Goal: Transaction & Acquisition: Download file/media

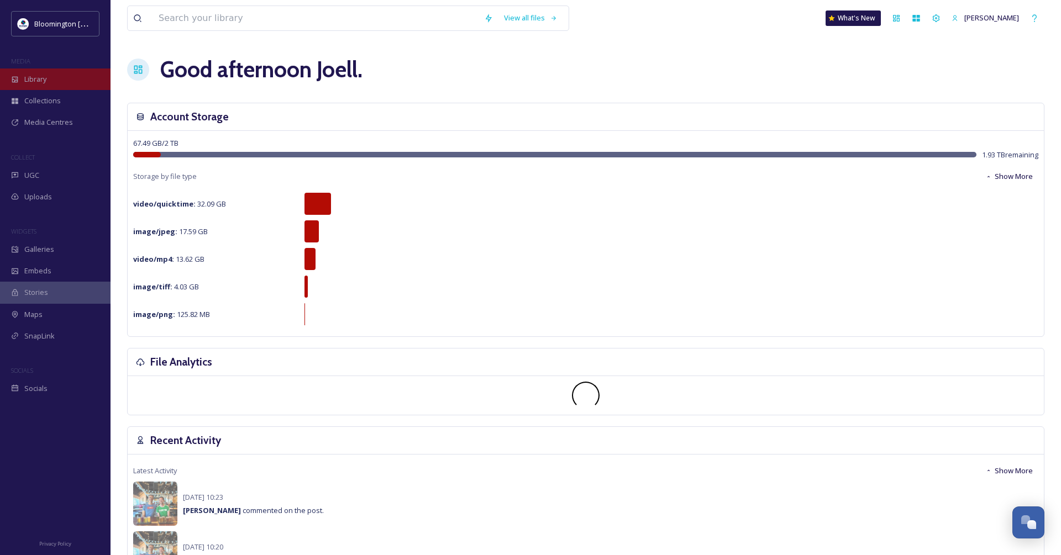
click at [31, 83] on span "Library" at bounding box center [35, 79] width 22 height 11
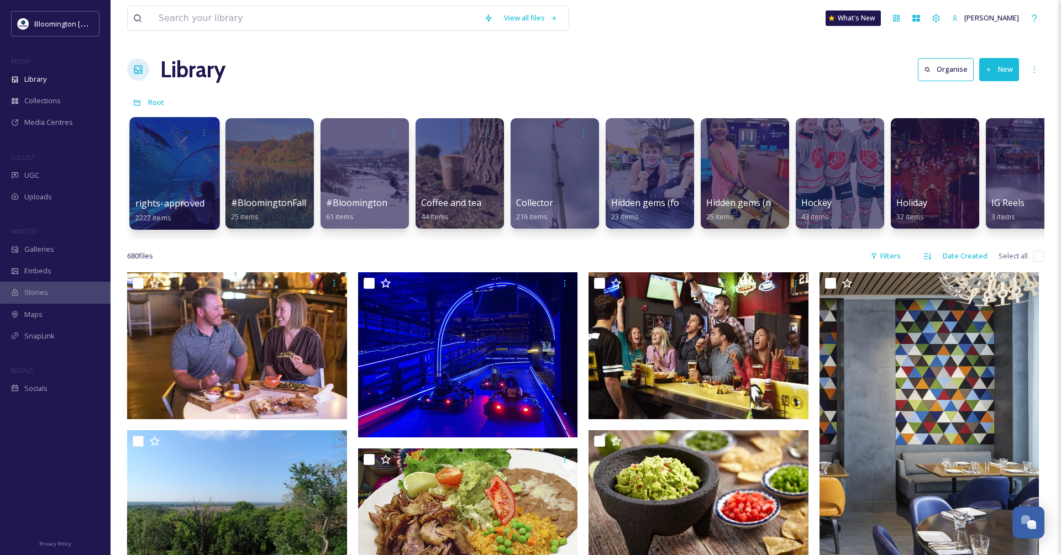
click at [170, 157] on div at bounding box center [174, 173] width 90 height 113
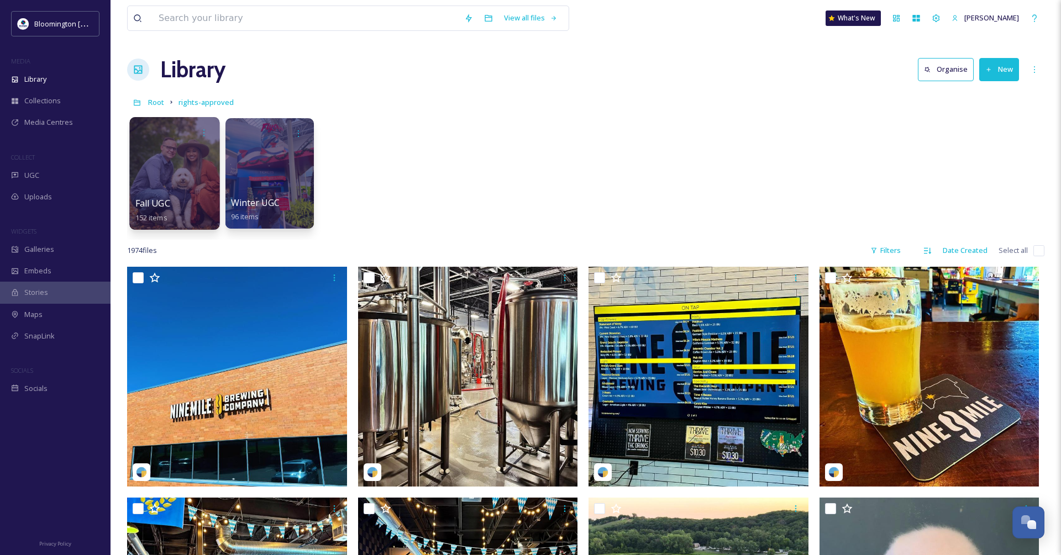
click at [177, 171] on div at bounding box center [174, 173] width 90 height 113
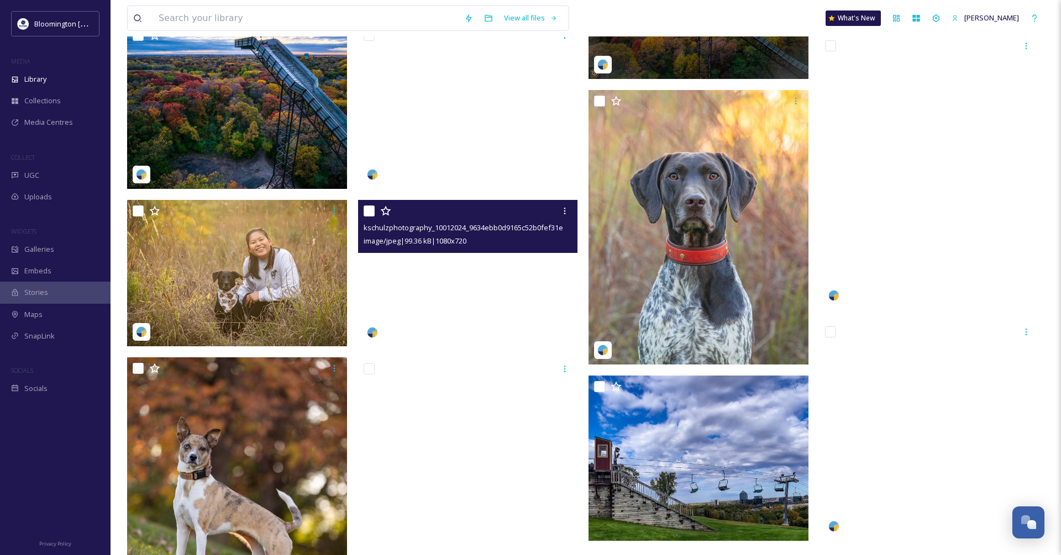
scroll to position [673, 0]
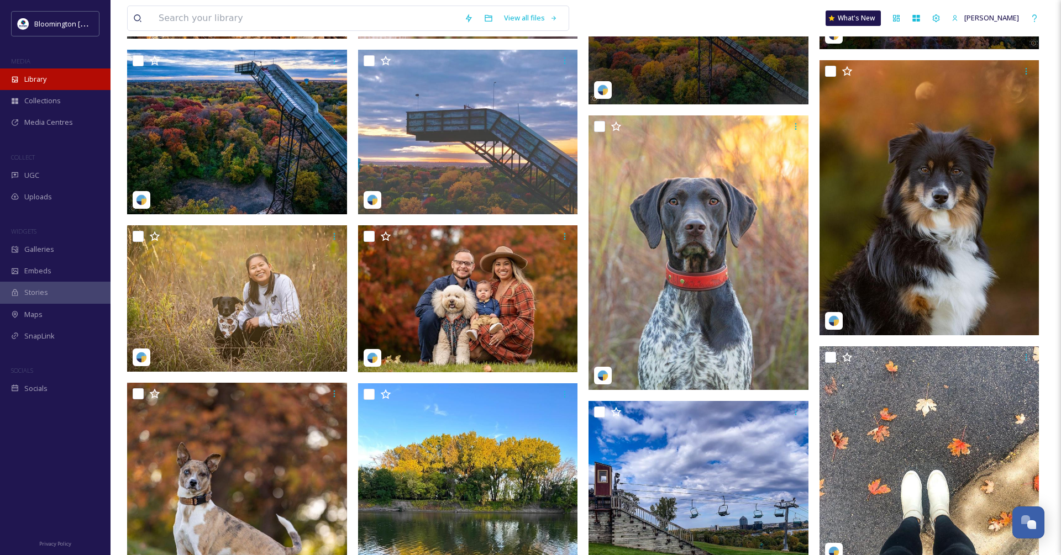
click at [28, 80] on span "Library" at bounding box center [35, 79] width 22 height 11
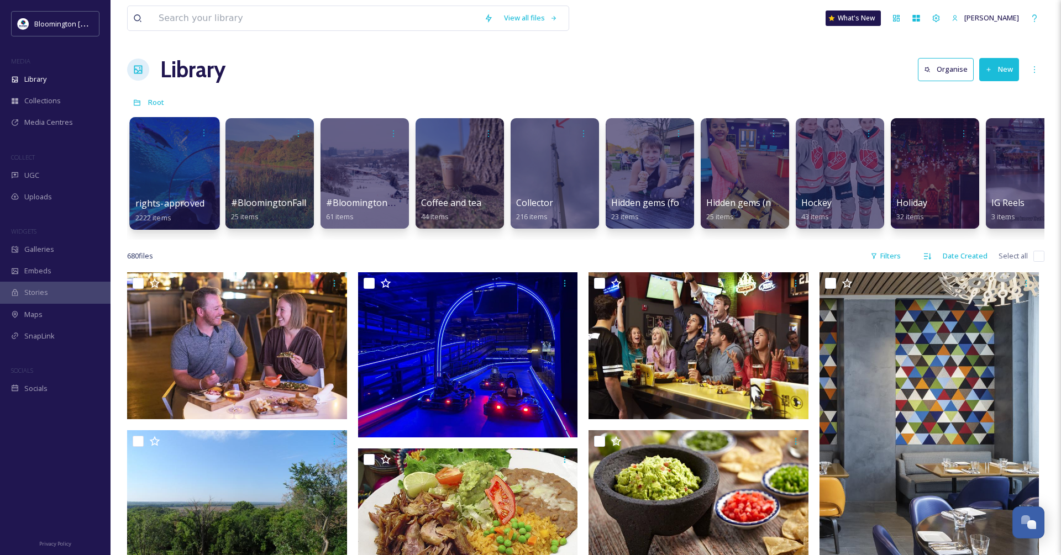
click at [188, 166] on div at bounding box center [174, 173] width 90 height 113
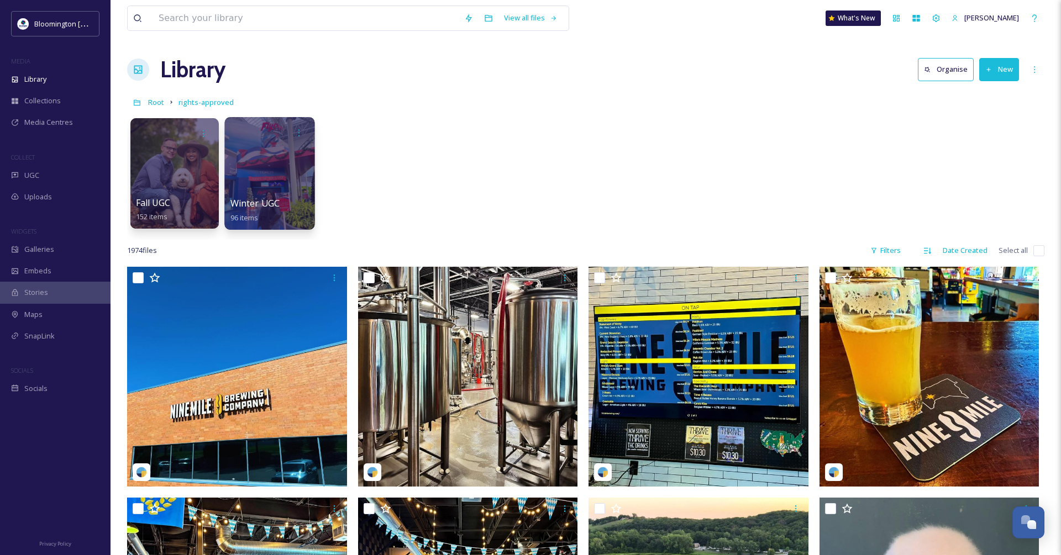
click at [296, 169] on div at bounding box center [269, 173] width 90 height 113
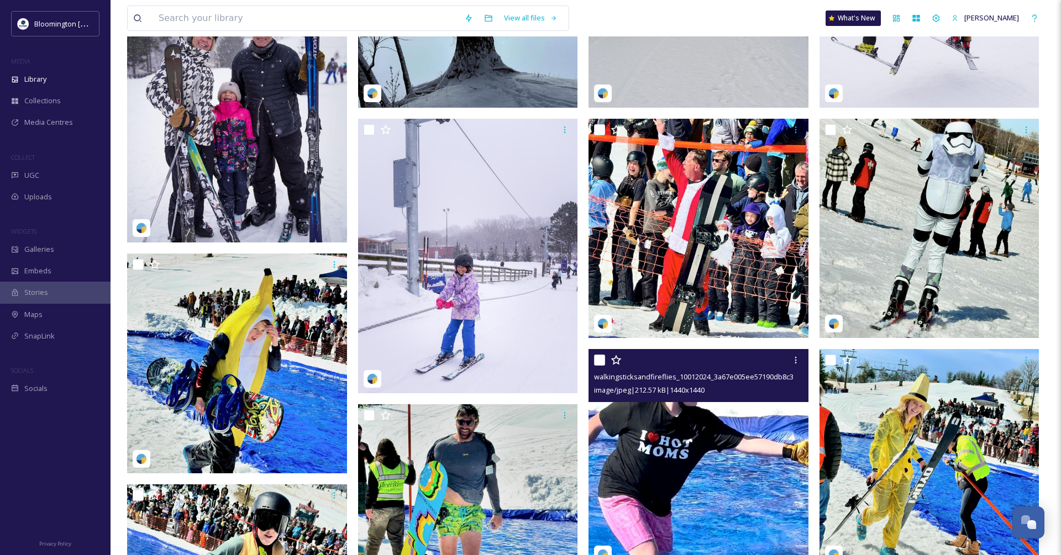
scroll to position [316, 0]
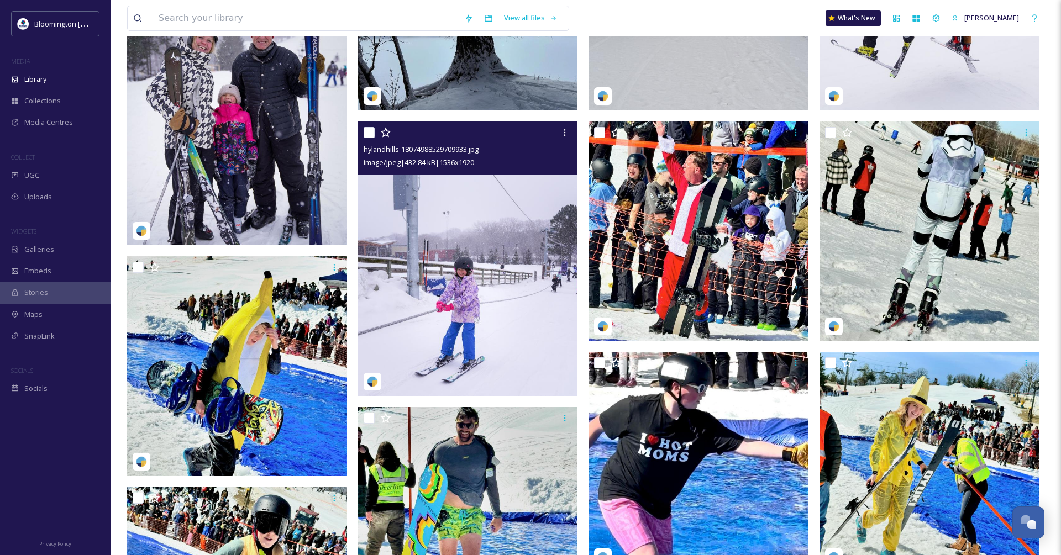
click at [405, 269] on img at bounding box center [468, 259] width 220 height 275
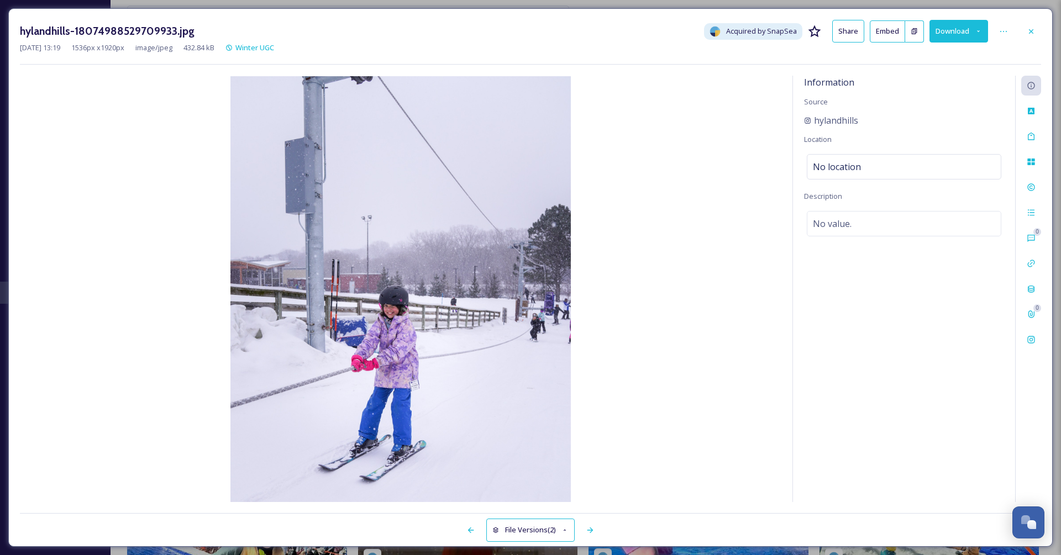
click at [952, 25] on button "Download" at bounding box center [959, 31] width 59 height 23
click at [915, 57] on span "Download Original (1536 x 1920)" at bounding box center [930, 56] width 104 height 11
click at [1031, 31] on icon at bounding box center [1031, 31] width 4 height 4
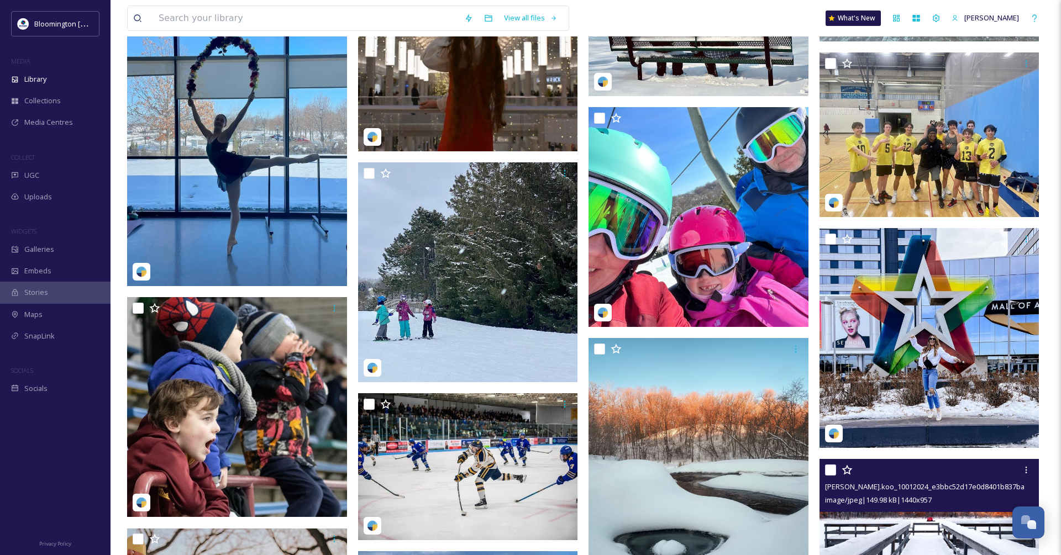
scroll to position [909, 0]
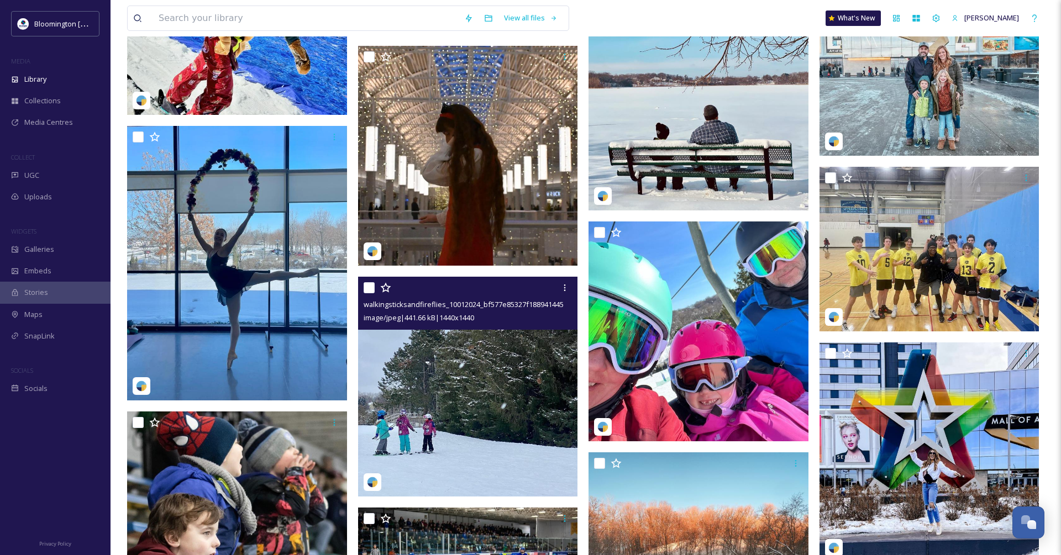
click at [492, 418] on img at bounding box center [468, 387] width 220 height 220
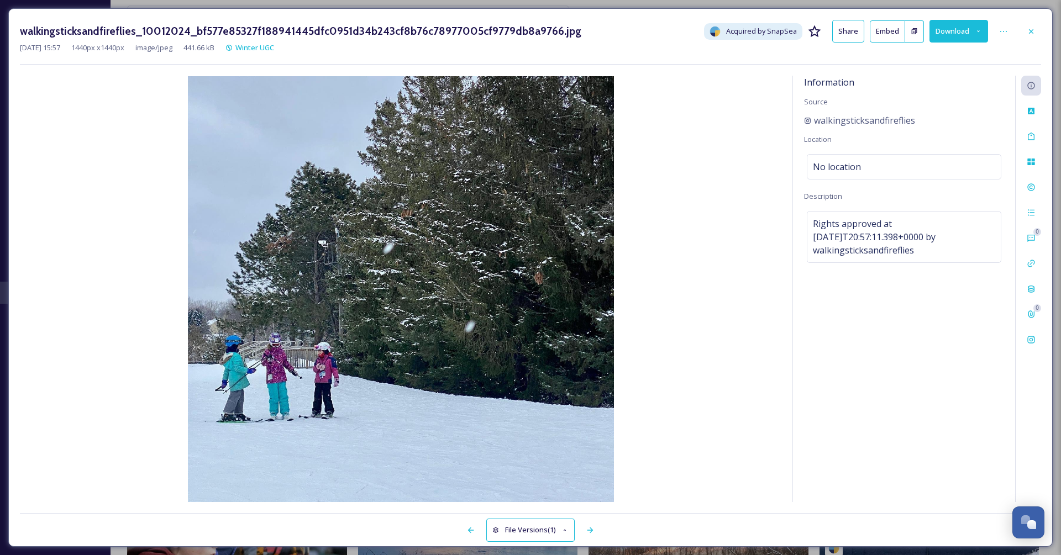
click at [1032, 28] on icon at bounding box center [1031, 31] width 9 height 9
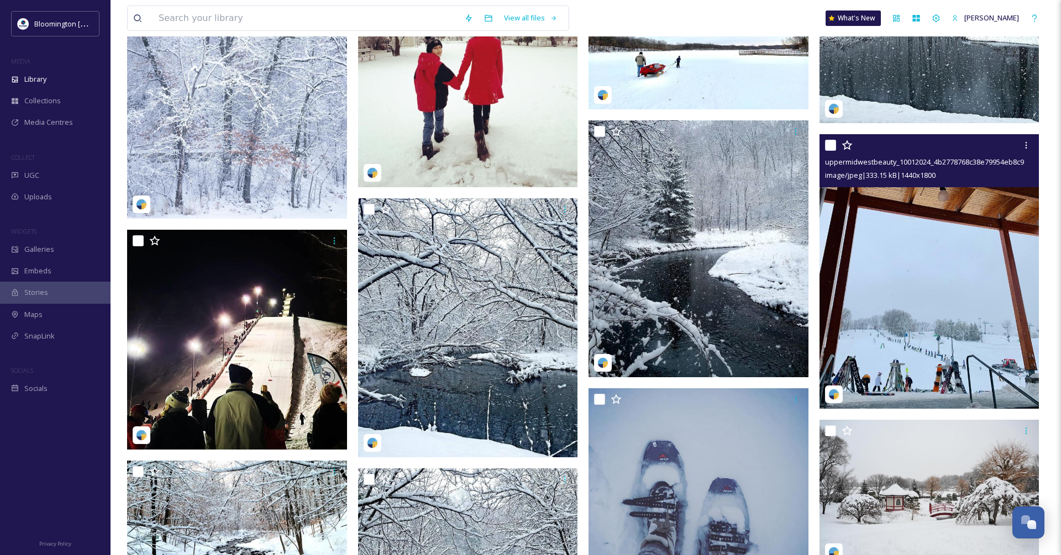
scroll to position [2180, 1]
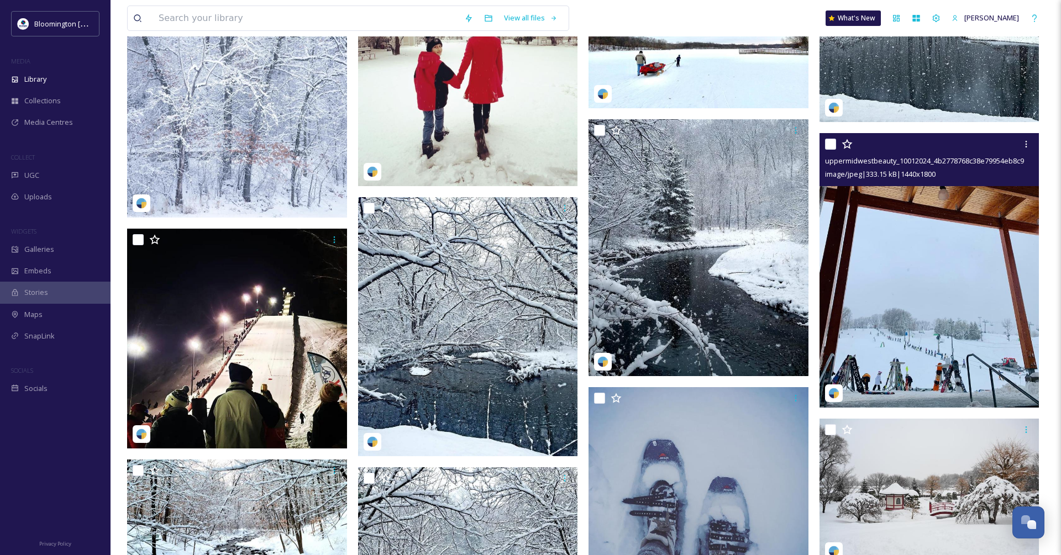
click at [925, 282] on img at bounding box center [930, 270] width 220 height 275
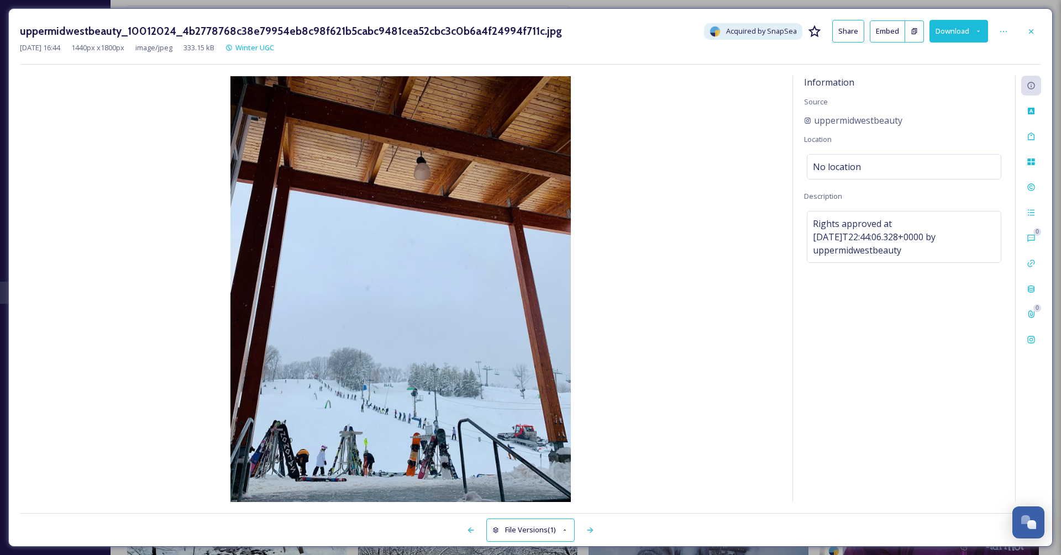
click at [950, 33] on button "Download" at bounding box center [959, 31] width 59 height 23
click at [905, 55] on span "Download Original (1440 x 1800)" at bounding box center [930, 56] width 104 height 11
click at [1030, 31] on icon at bounding box center [1031, 31] width 9 height 9
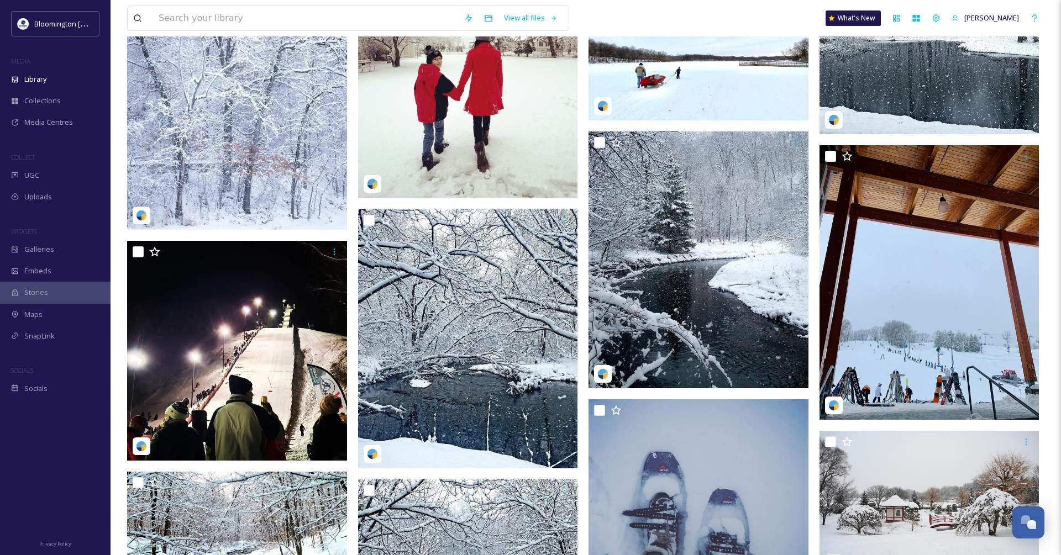
scroll to position [2167, 0]
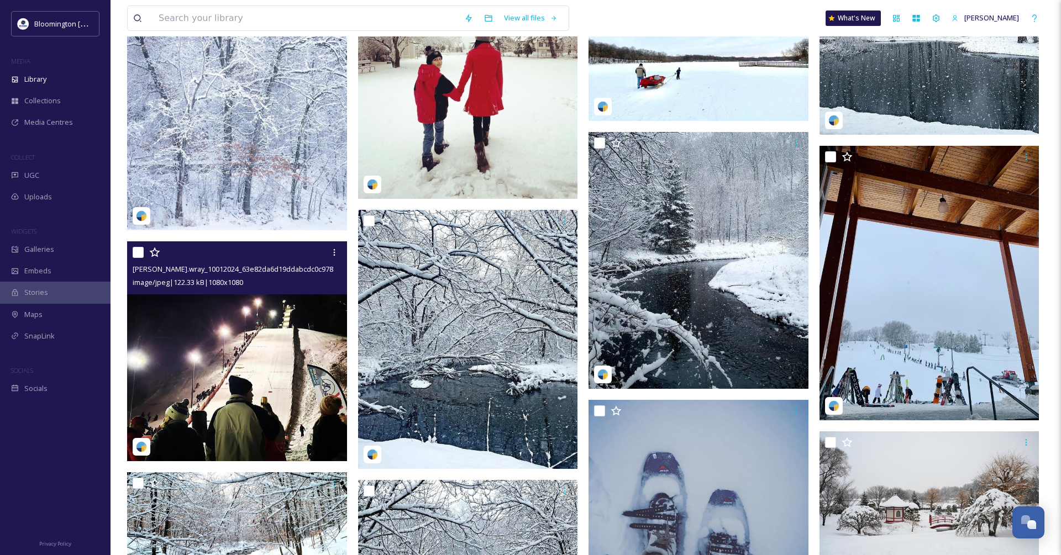
click at [214, 329] on img at bounding box center [237, 352] width 220 height 220
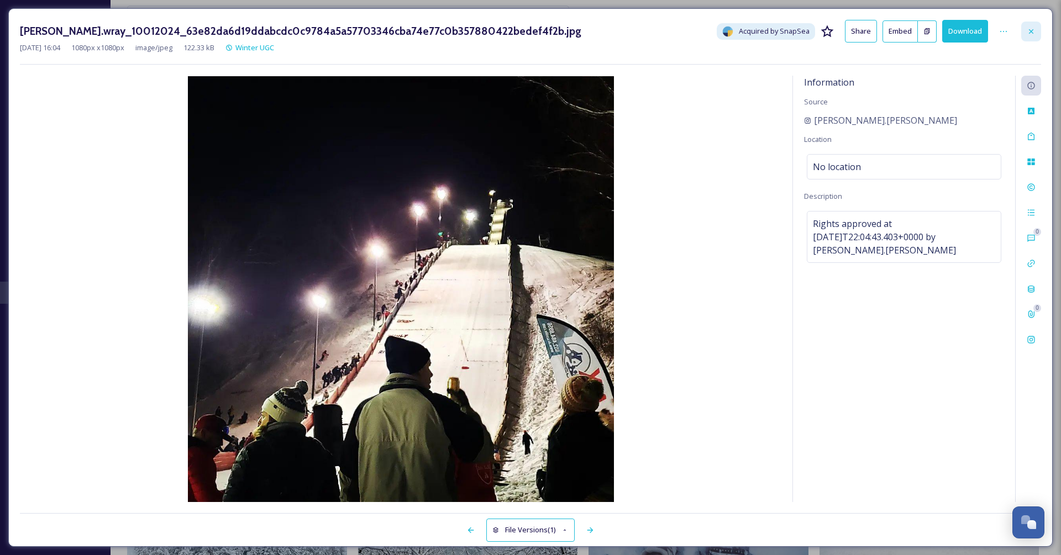
click at [1031, 31] on icon at bounding box center [1031, 31] width 4 height 4
